Goal: Information Seeking & Learning: Check status

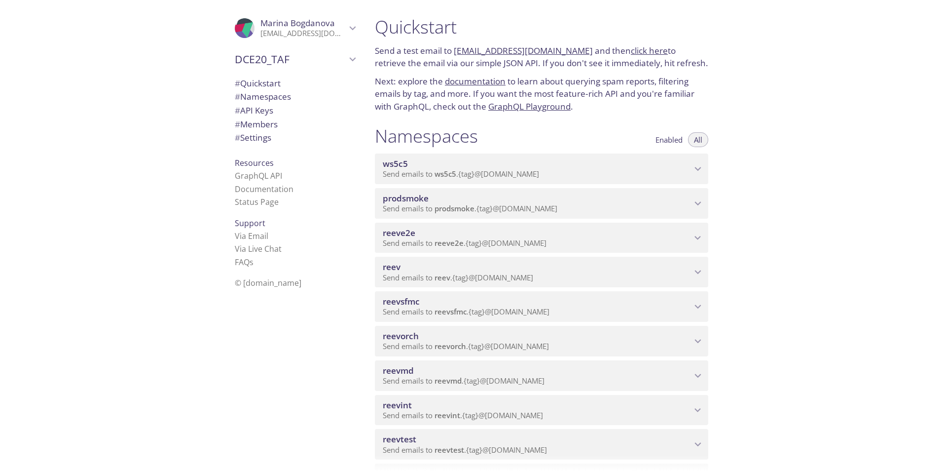
scroll to position [247, 0]
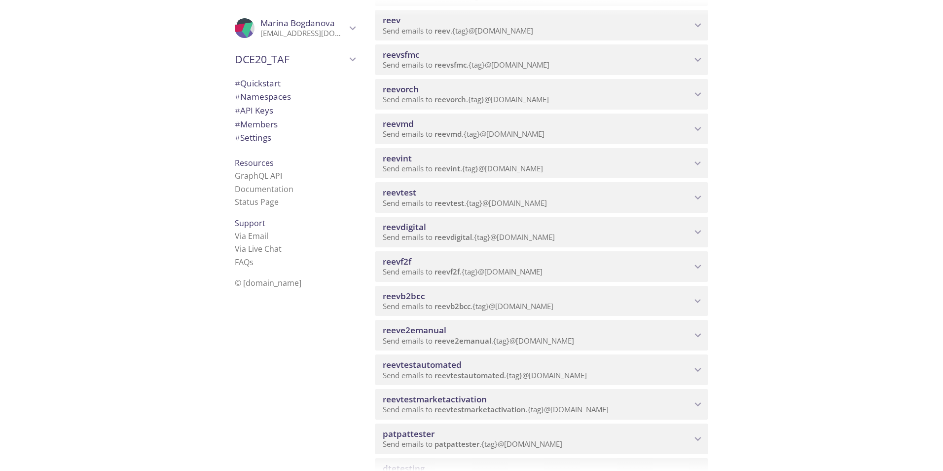
click at [419, 335] on span "reeve2emanual" at bounding box center [415, 329] width 64 height 11
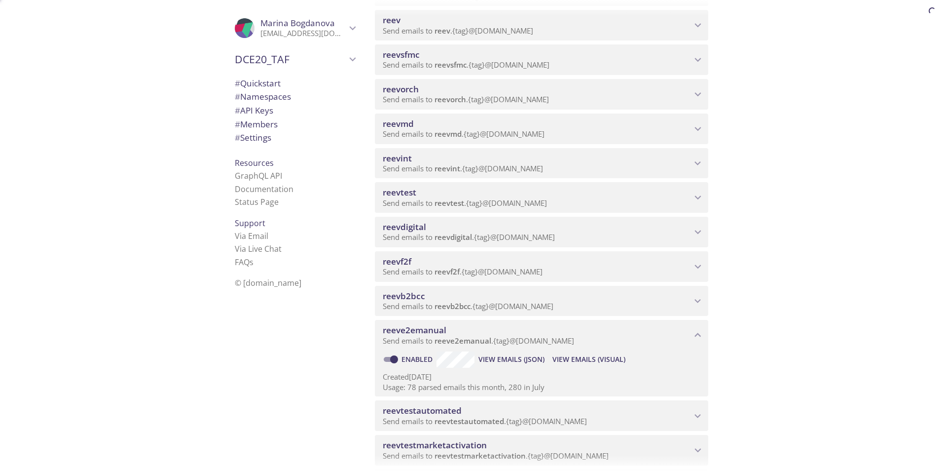
click at [567, 359] on span "View Emails (Visual)" at bounding box center [588, 359] width 73 height 12
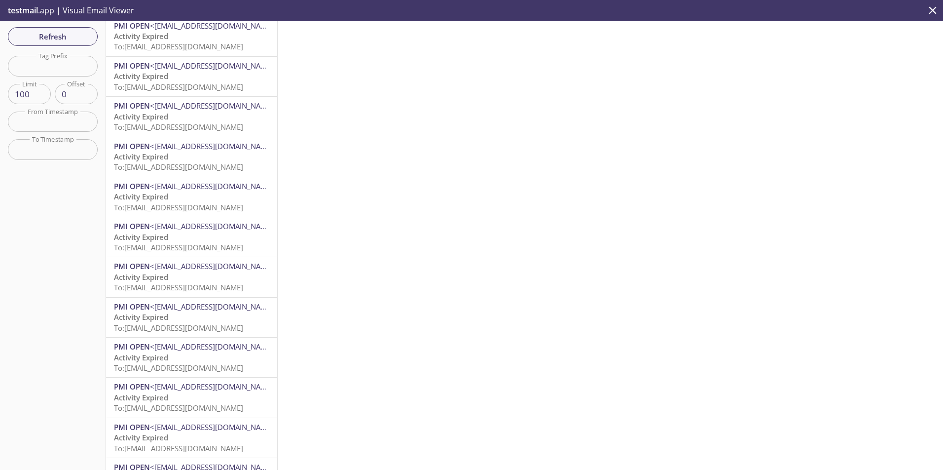
scroll to position [3588, 0]
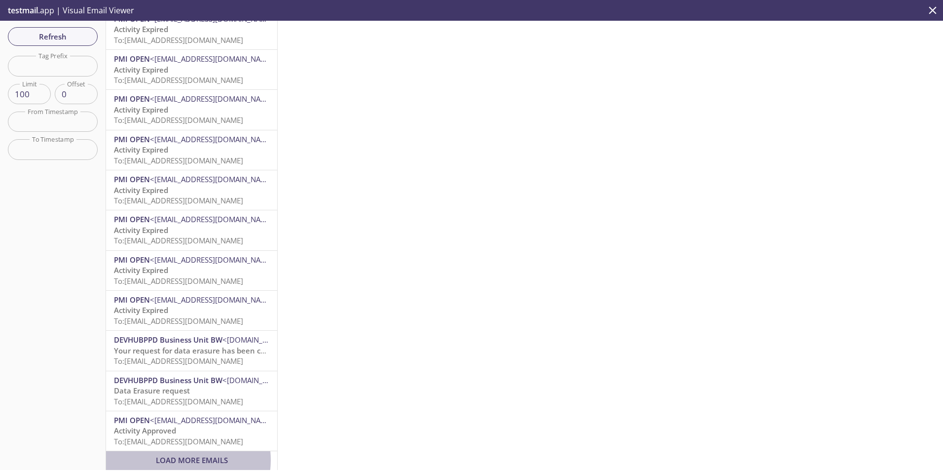
click at [178, 455] on span "Load More Emails" at bounding box center [192, 460] width 72 height 10
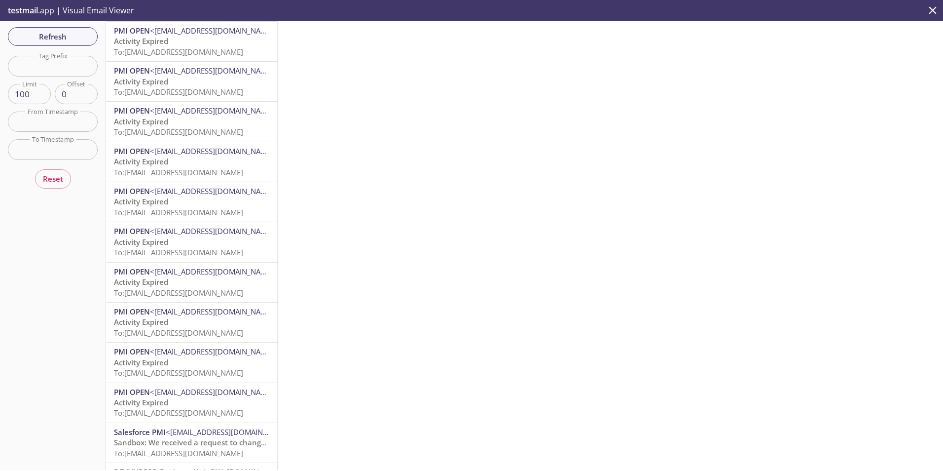
scroll to position [3119, 0]
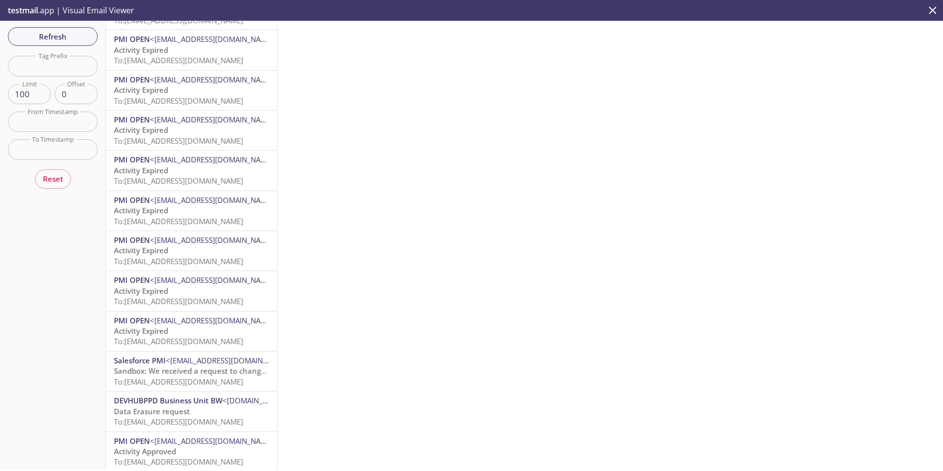
click at [193, 349] on div "PMI OPEN <[EMAIL_ADDRESS][DOMAIN_NAME]> Activity Expired To: [EMAIL_ADDRESS][DO…" at bounding box center [191, 330] width 171 height 39
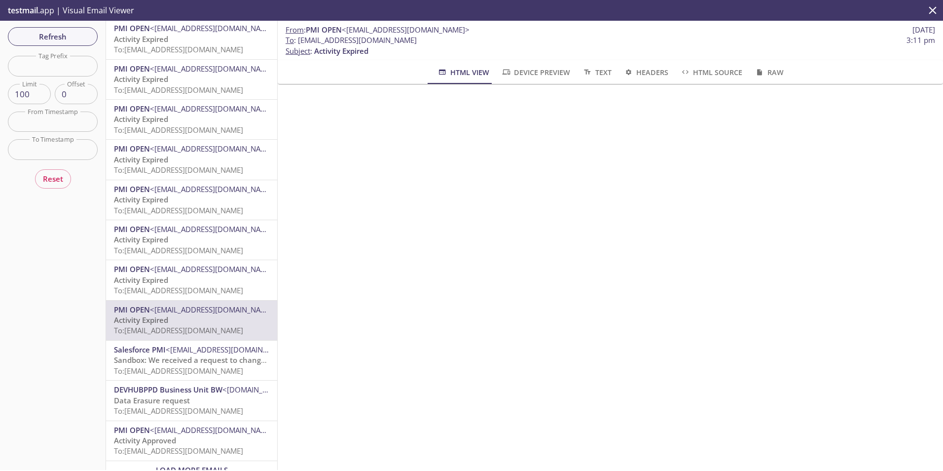
scroll to position [3146, 0]
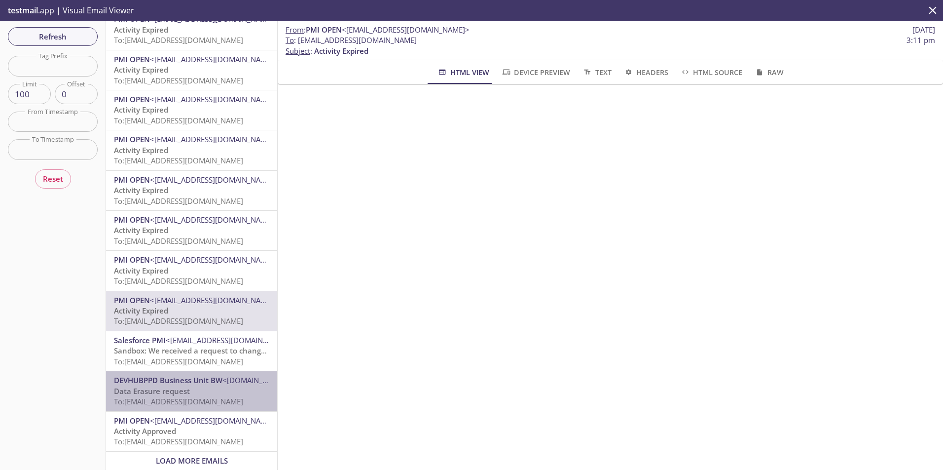
click at [192, 396] on span "To: [EMAIL_ADDRESS][DOMAIN_NAME]" at bounding box center [178, 401] width 129 height 10
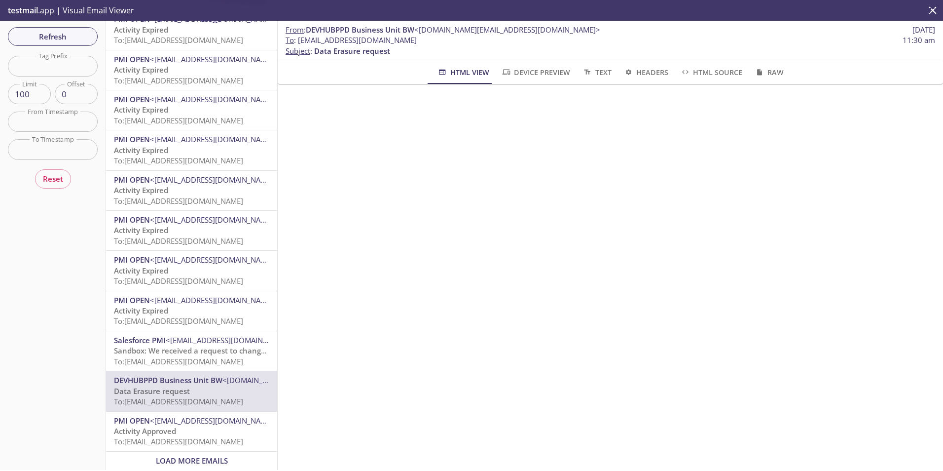
click at [190, 428] on p "Activity Approved To: [EMAIL_ADDRESS][DOMAIN_NAME]" at bounding box center [191, 436] width 155 height 21
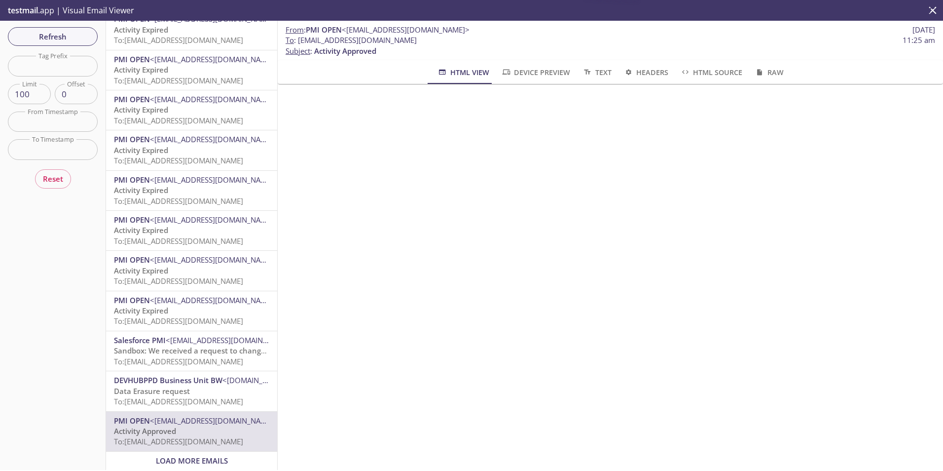
click at [169, 455] on span "Load More Emails" at bounding box center [192, 460] width 72 height 10
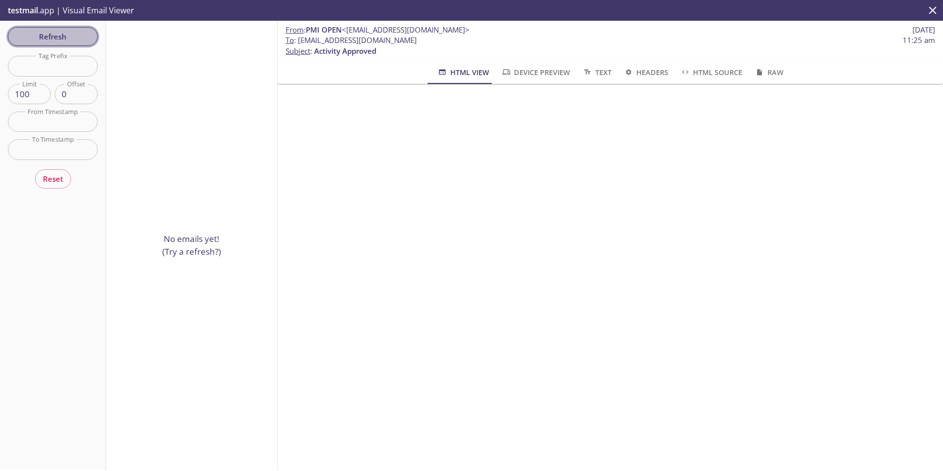
click at [61, 44] on button "Refresh" at bounding box center [53, 36] width 90 height 19
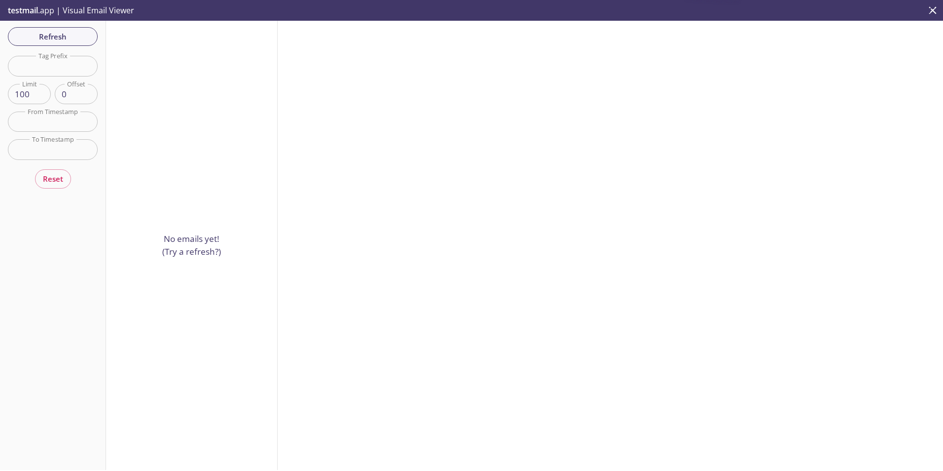
click at [57, 46] on div "Refresh Filters Tag Prefix Tag Prefix Limit 100 Limit Offset 0 Offset From Time…" at bounding box center [53, 245] width 106 height 449
click at [57, 37] on span "Refresh" at bounding box center [53, 36] width 74 height 13
